Goal: Find contact information

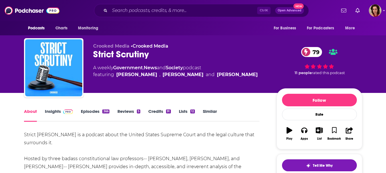
click at [57, 117] on link "Insights" at bounding box center [59, 115] width 28 height 13
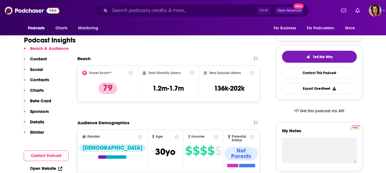
scroll to position [114, 0]
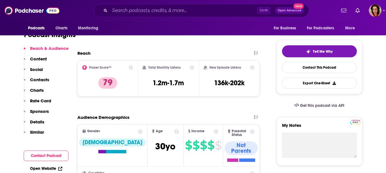
click at [37, 81] on p "Contacts" at bounding box center [39, 79] width 19 height 5
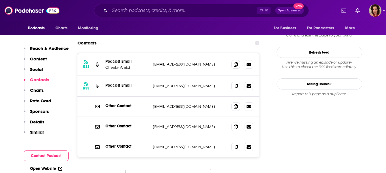
scroll to position [634, 0]
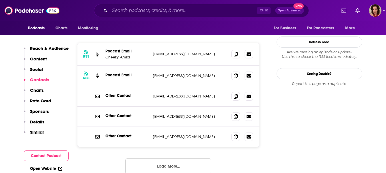
click at [186, 159] on button "Load More..." at bounding box center [168, 166] width 86 height 15
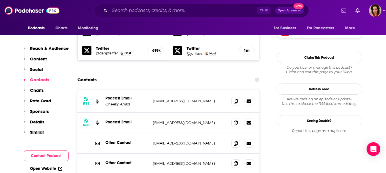
scroll to position [577, 0]
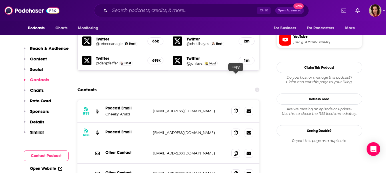
click at [237, 109] on icon at bounding box center [236, 111] width 4 height 5
click at [232, 107] on span at bounding box center [235, 111] width 9 height 9
click at [100, 85] on div "Contacts" at bounding box center [168, 90] width 182 height 11
